Goal: Task Accomplishment & Management: Manage account settings

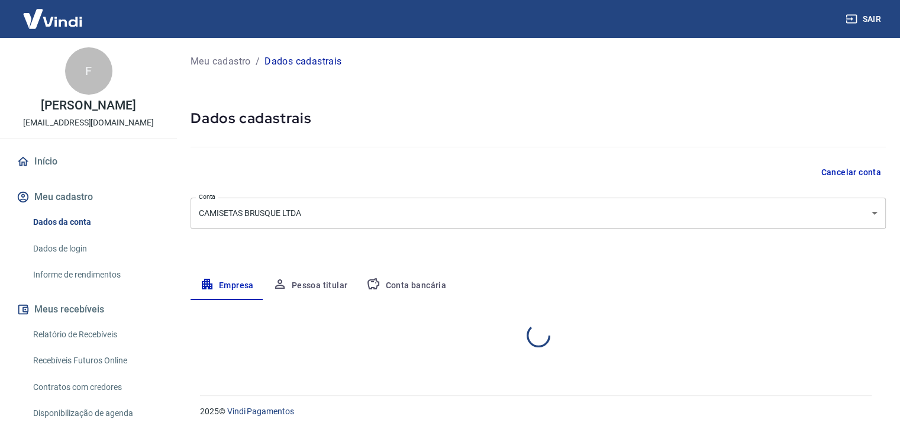
select select "SC"
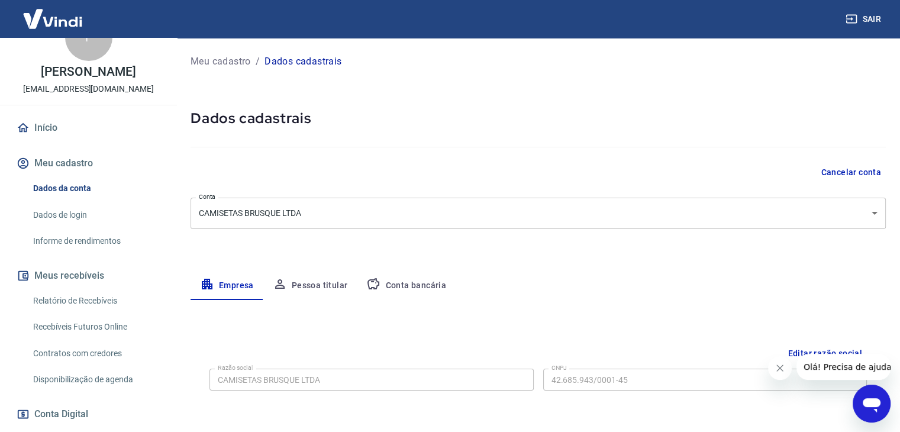
scroll to position [59, 0]
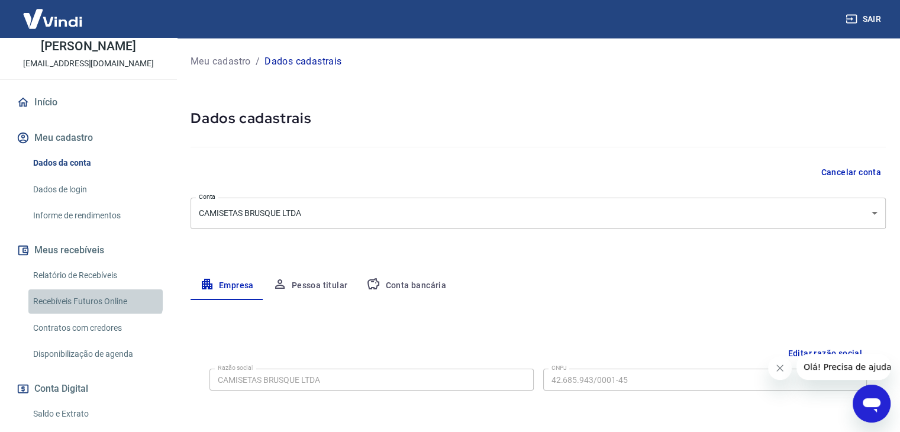
click at [95, 307] on link "Recebíveis Futuros Online" at bounding box center [95, 301] width 134 height 24
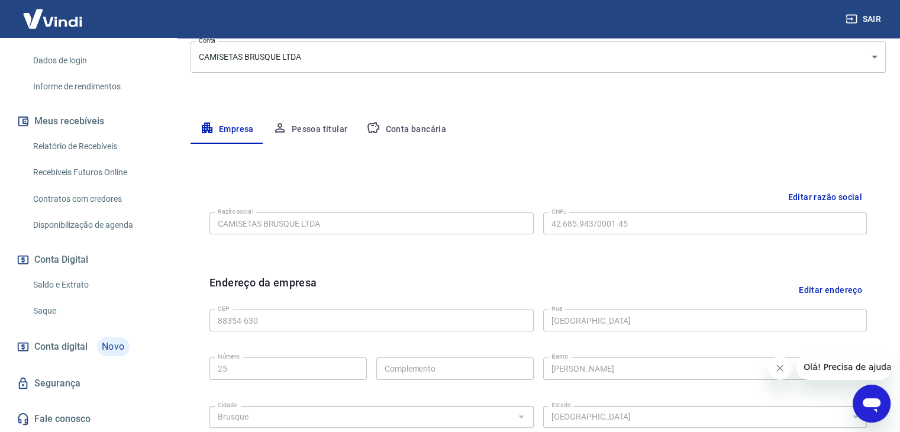
scroll to position [178, 0]
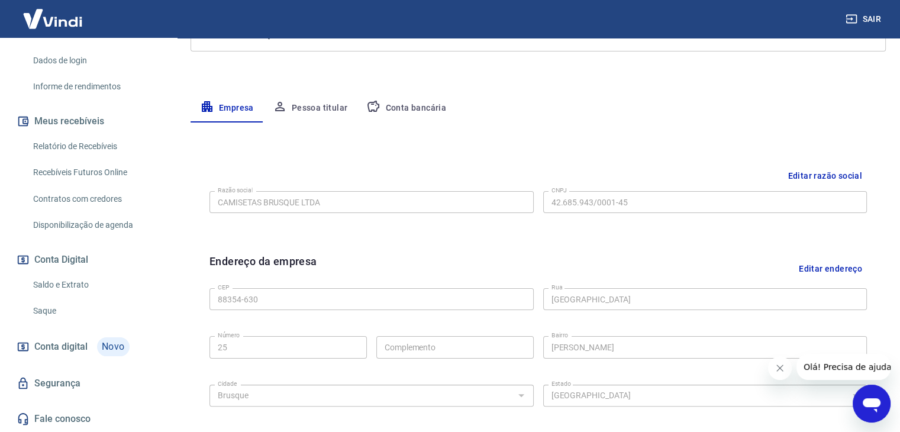
click at [76, 349] on span "Conta digital" at bounding box center [60, 347] width 53 height 17
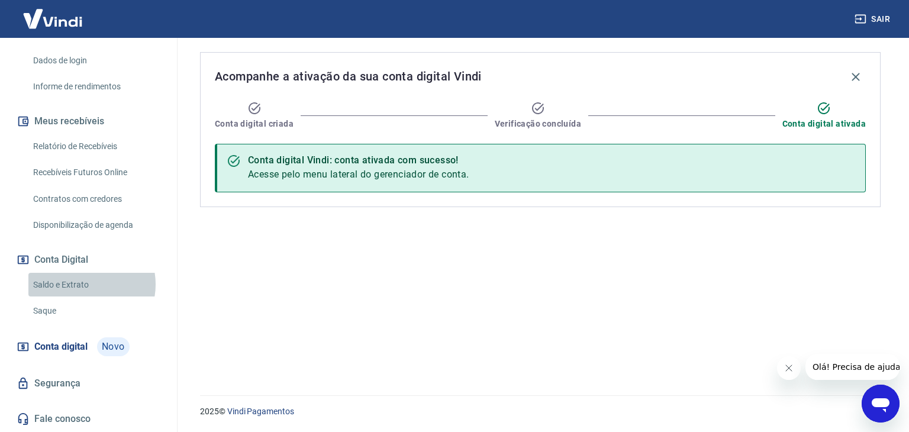
click at [82, 285] on link "Saldo e Extrato" at bounding box center [95, 285] width 134 height 24
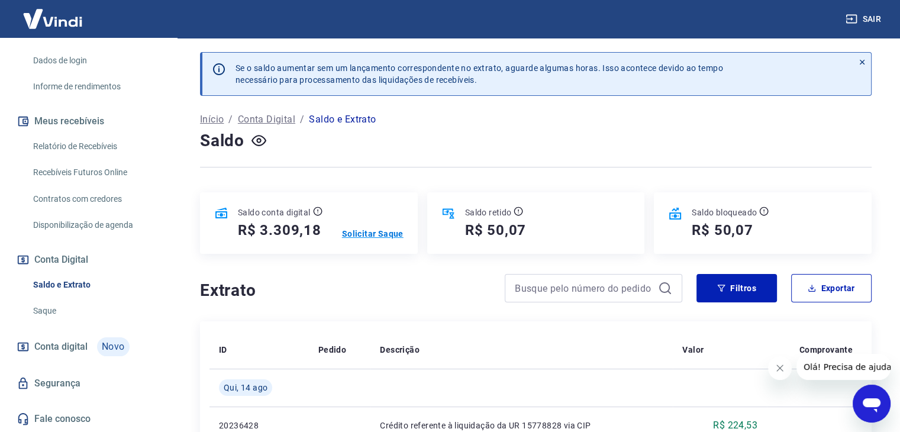
click at [379, 234] on p "Solicitar Saque" at bounding box center [373, 234] width 62 height 12
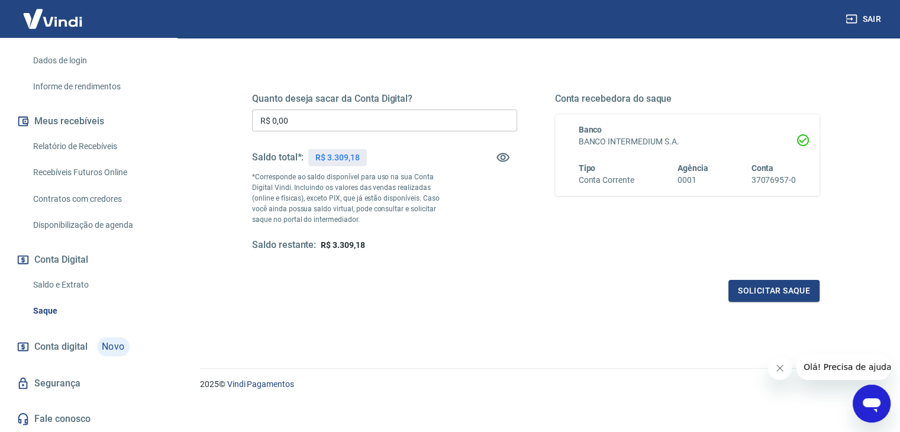
scroll to position [153, 0]
